Goal: Information Seeking & Learning: Stay updated

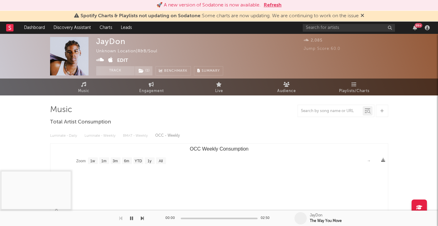
select select "1w"
click at [274, 2] on button "Refresh" at bounding box center [273, 5] width 18 height 7
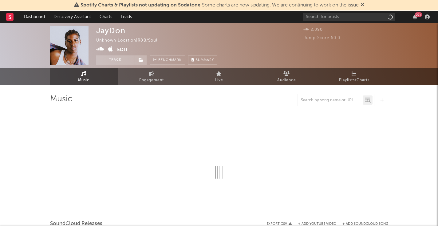
select select "1w"
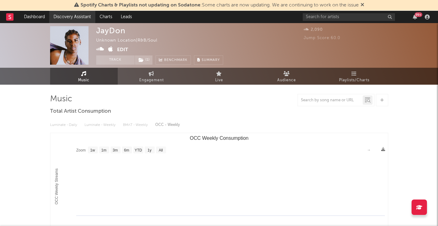
click at [70, 18] on link "Discovery Assistant" at bounding box center [72, 17] width 46 height 12
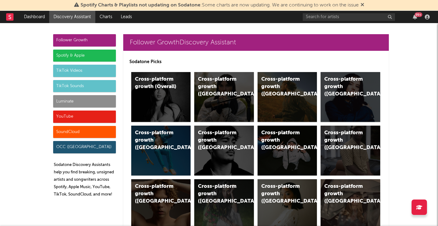
click at [64, 100] on div "Luminate" at bounding box center [84, 101] width 63 height 12
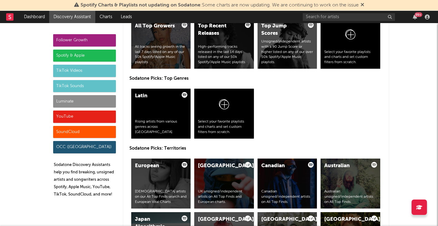
scroll to position [2748, 0]
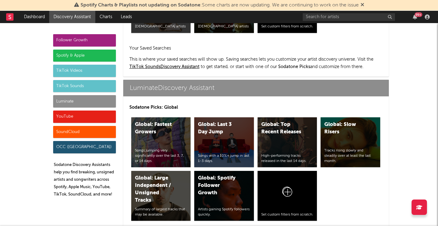
click at [85, 102] on div "Luminate" at bounding box center [84, 101] width 63 height 12
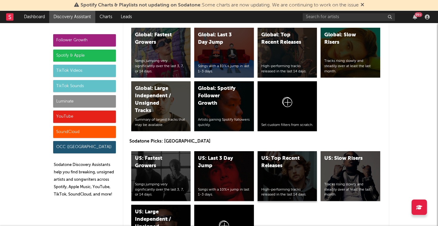
scroll to position [2838, 0]
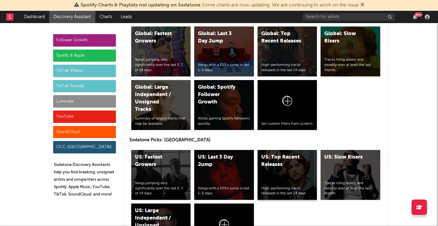
click at [301, 154] on div "US: Top Recent Releases" at bounding box center [282, 161] width 42 height 15
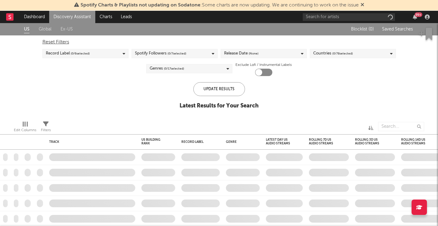
checkbox input "true"
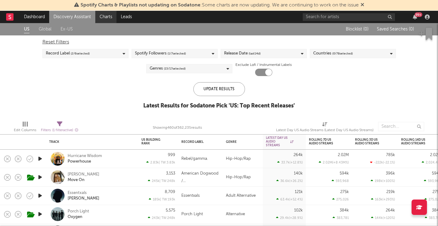
click at [116, 15] on link "Charts" at bounding box center [105, 17] width 21 height 12
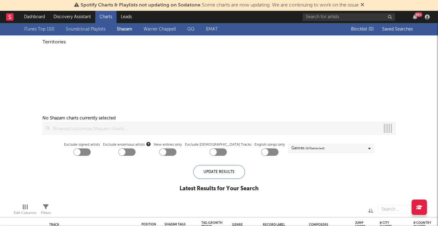
checkbox input "true"
